Goal: Book appointment/travel/reservation

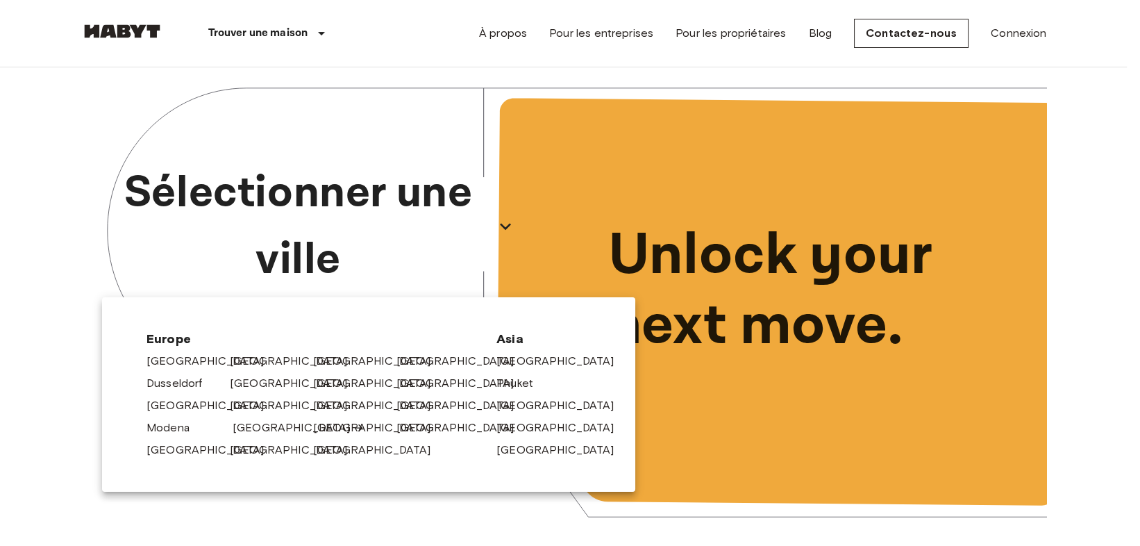
click at [240, 423] on link "[GEOGRAPHIC_DATA]" at bounding box center [299, 427] width 132 height 17
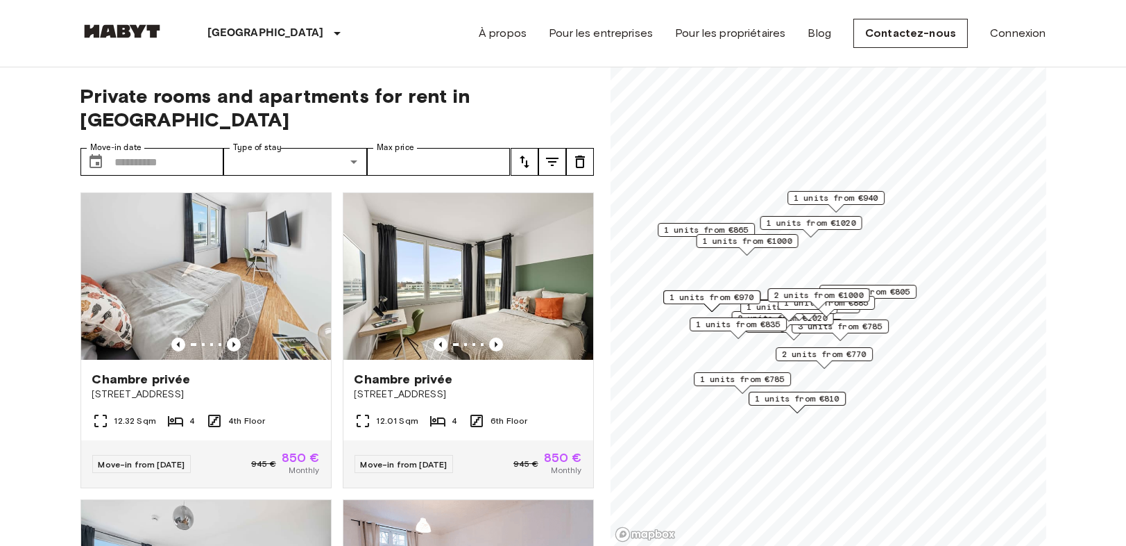
click at [205, 148] on input "Move-in date" at bounding box center [169, 162] width 109 height 28
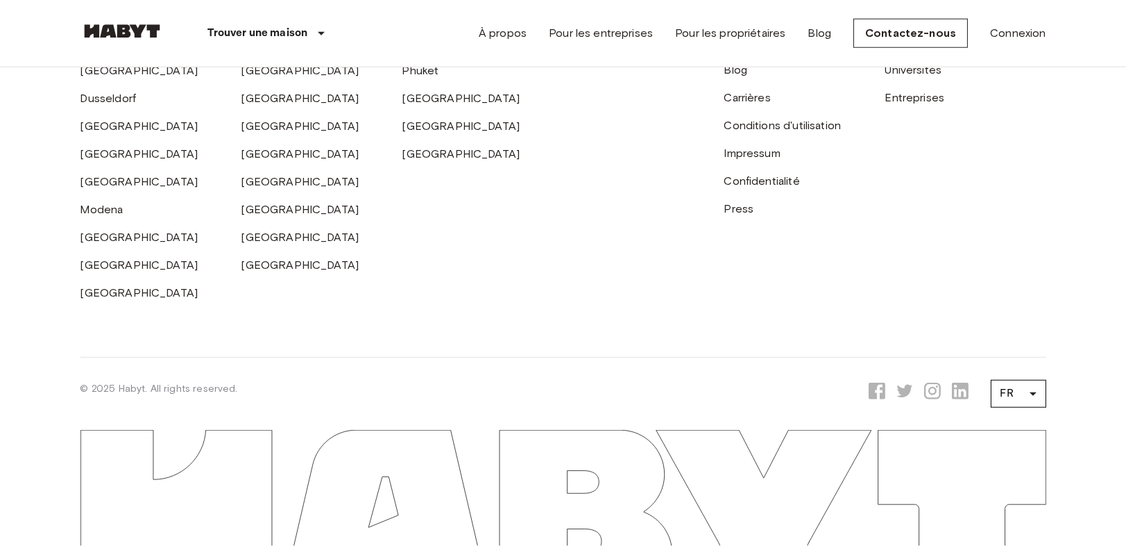
scroll to position [3858, 0]
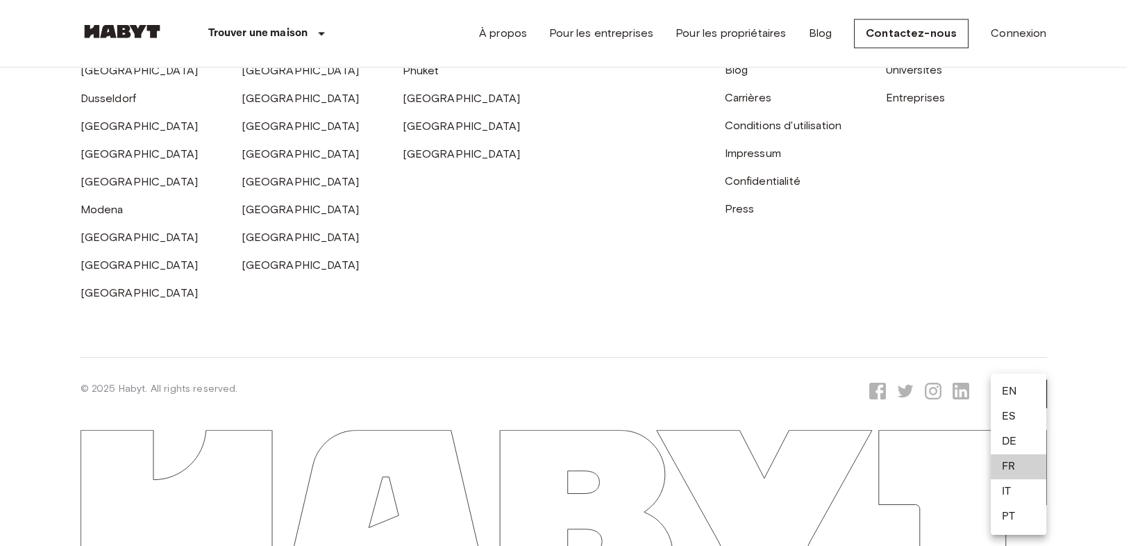
click at [1012, 405] on li "ES" at bounding box center [1018, 416] width 56 height 25
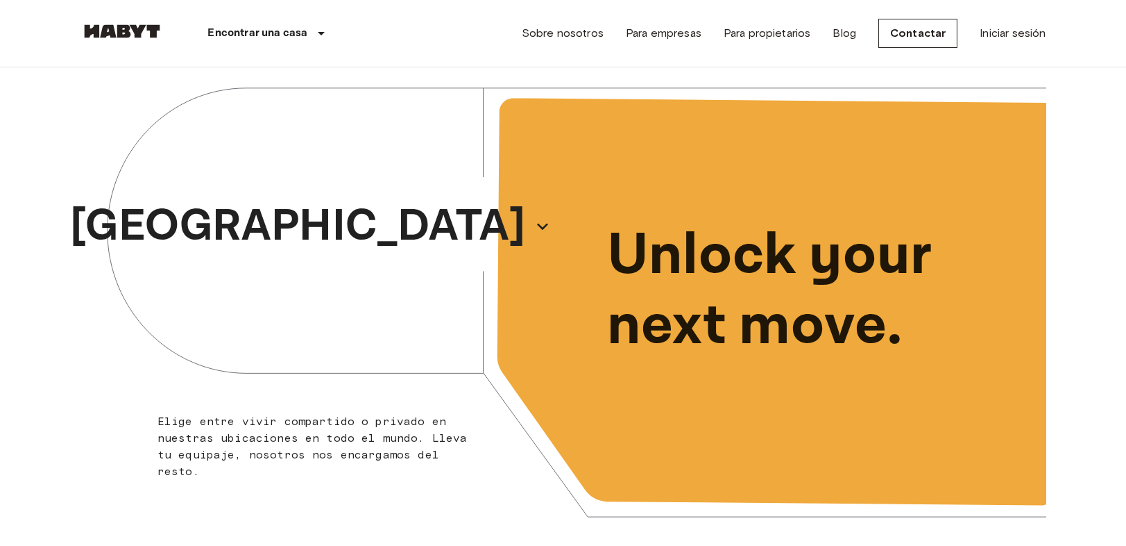
click at [1027, 403] on div "Unlock your next move." at bounding box center [805, 290] width 483 height 474
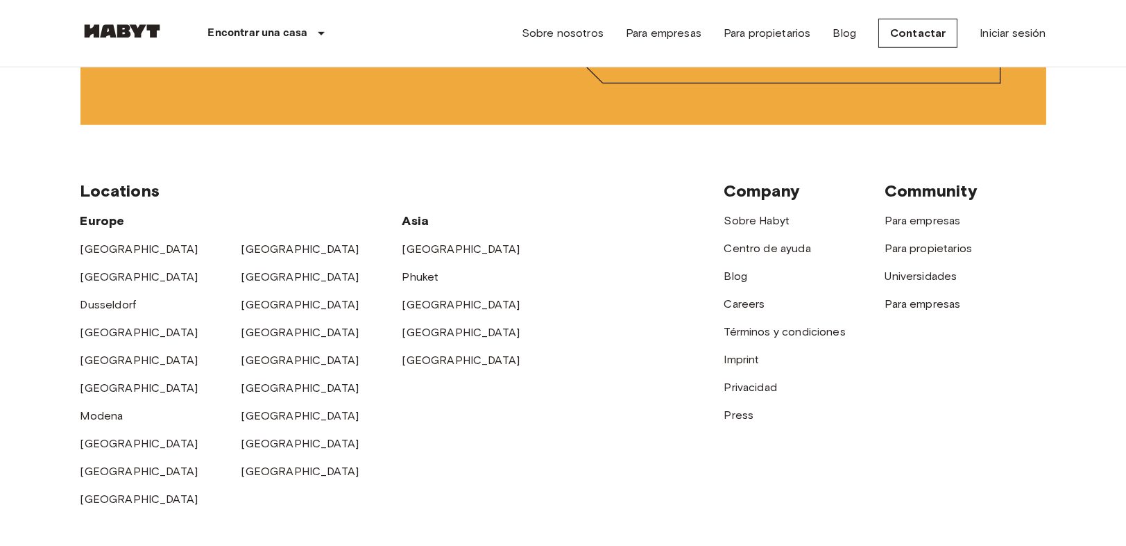
scroll to position [3829, 0]
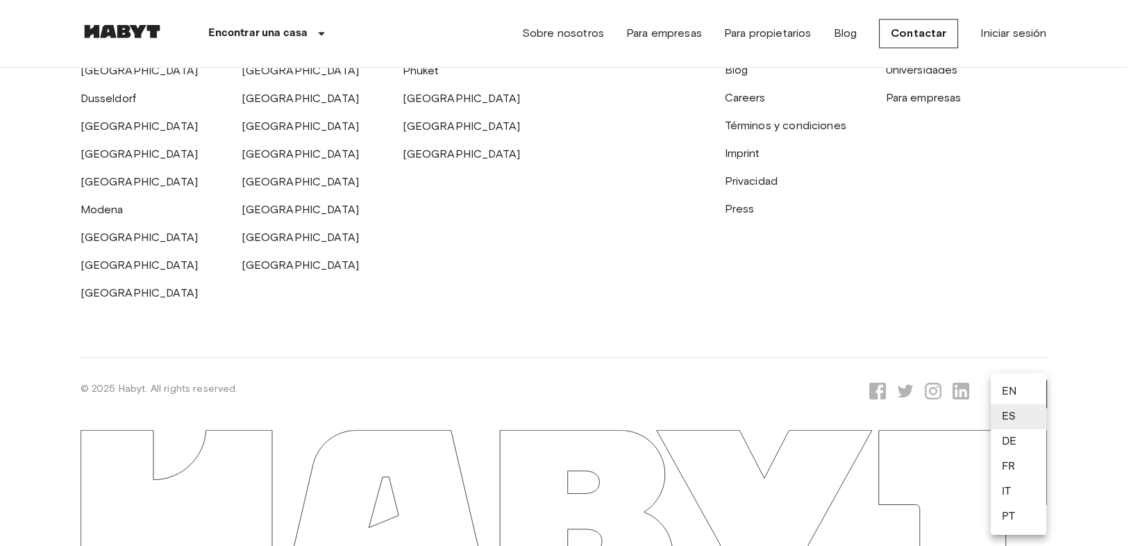
click at [1016, 389] on li "EN" at bounding box center [1018, 391] width 56 height 25
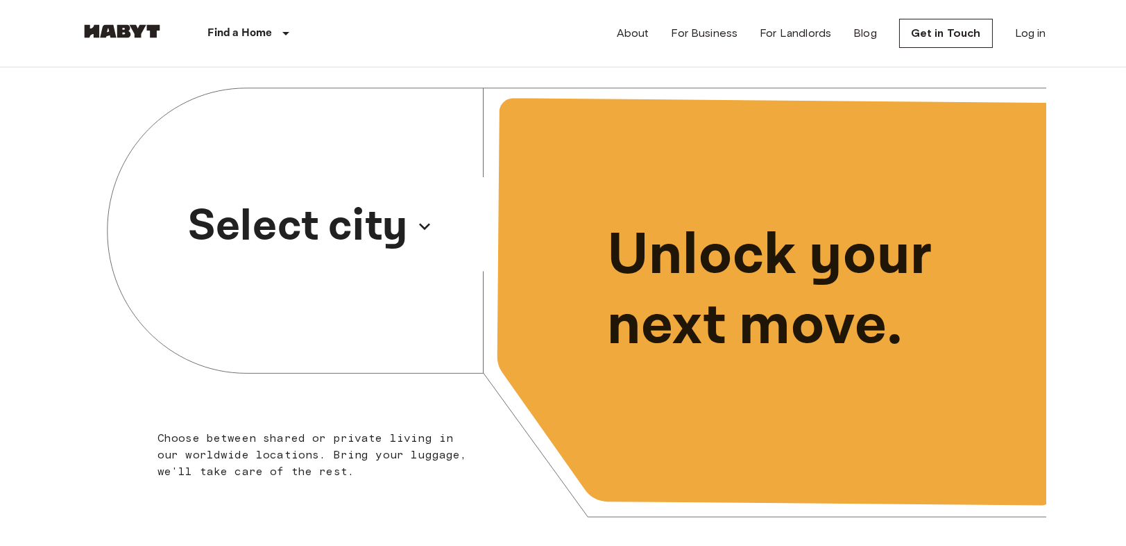
click at [377, 236] on p "Select city" at bounding box center [298, 226] width 220 height 67
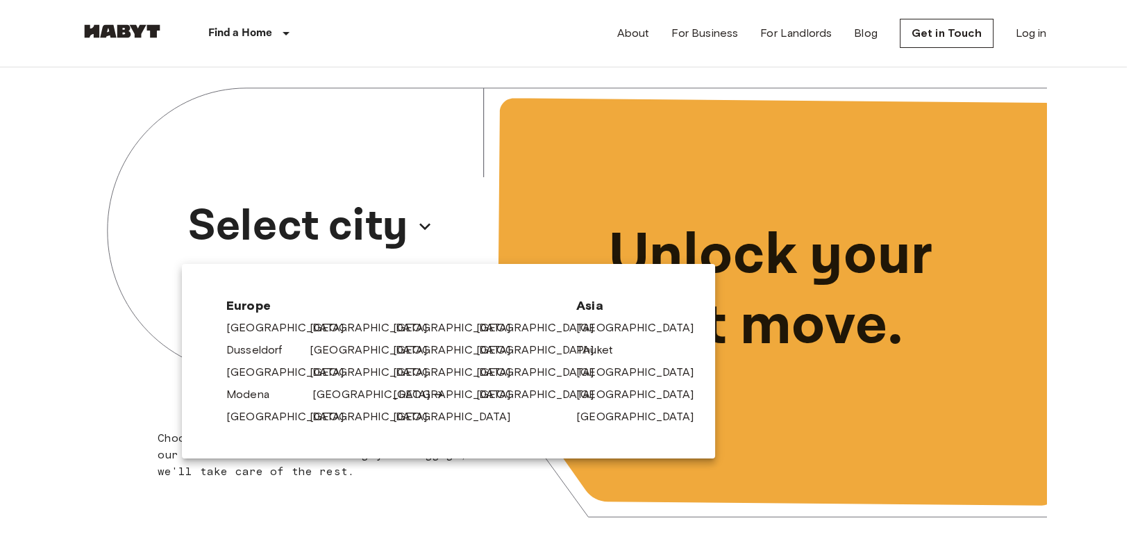
click at [433, 393] on icon at bounding box center [438, 394] width 11 height 11
